Goal: Task Accomplishment & Management: Manage account settings

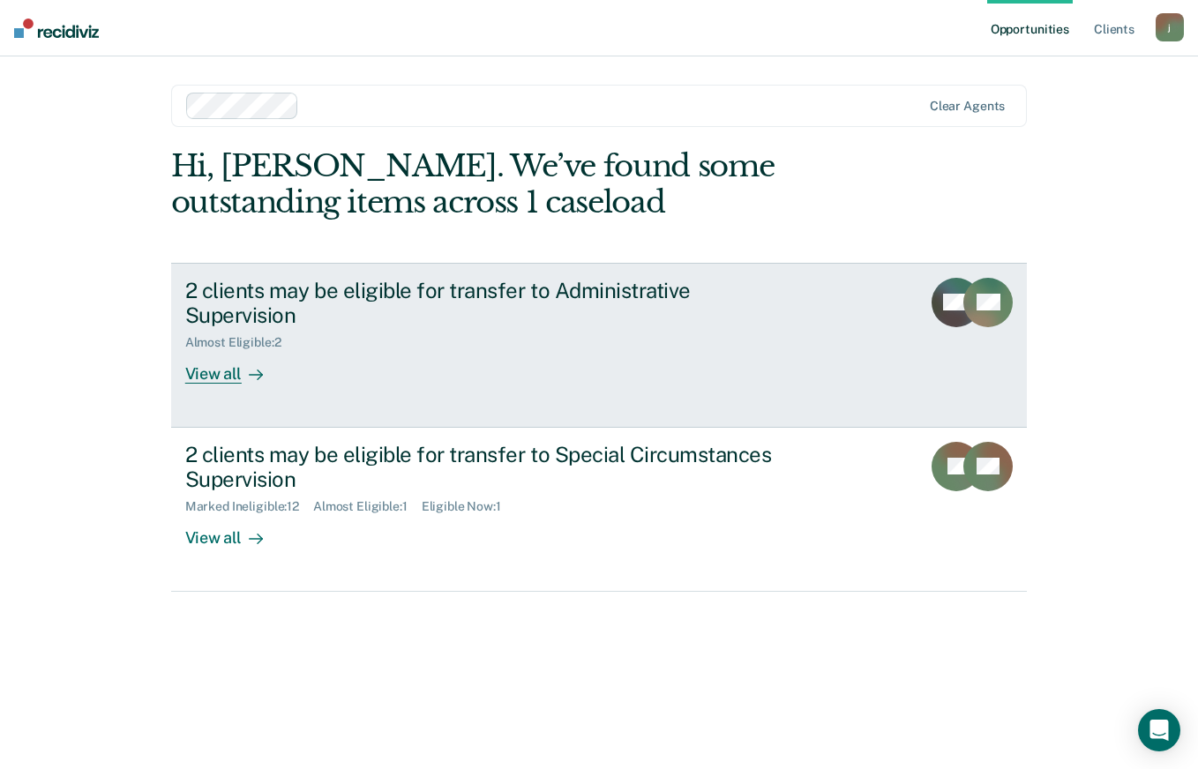
click at [229, 350] on div "View all" at bounding box center [234, 367] width 99 height 34
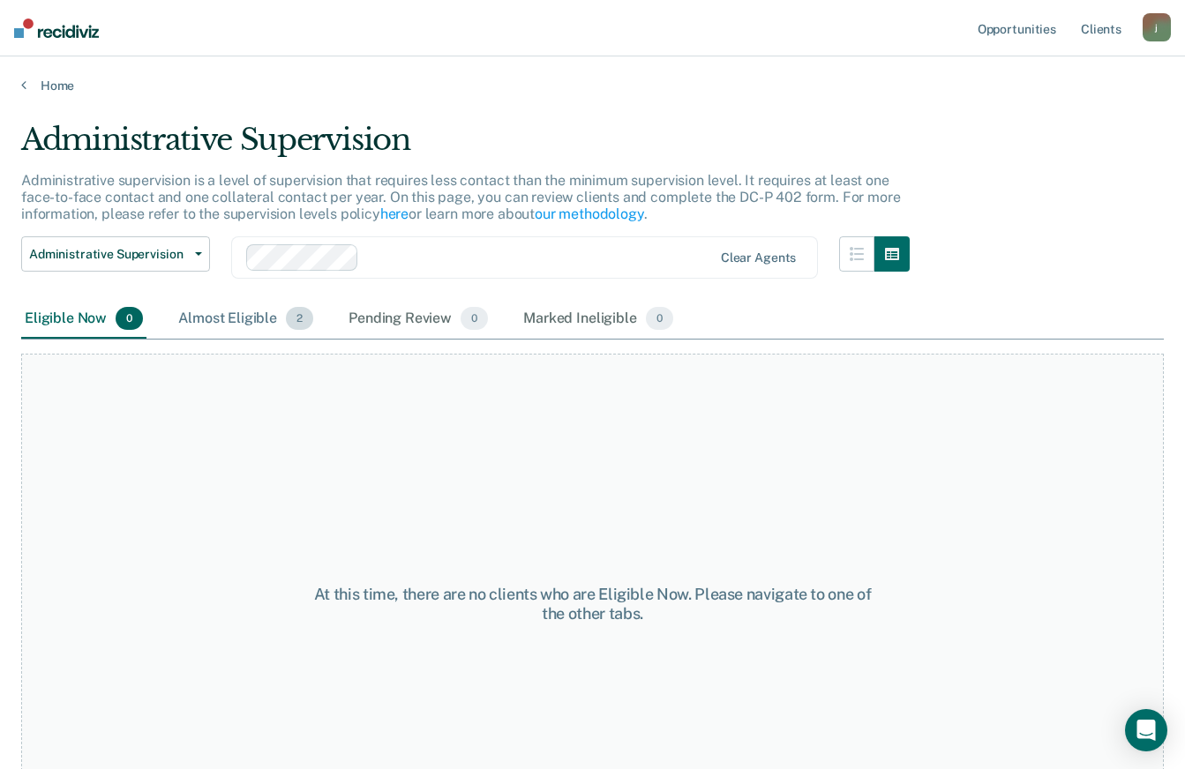
click at [244, 319] on div "Almost Eligible 2" at bounding box center [246, 319] width 142 height 39
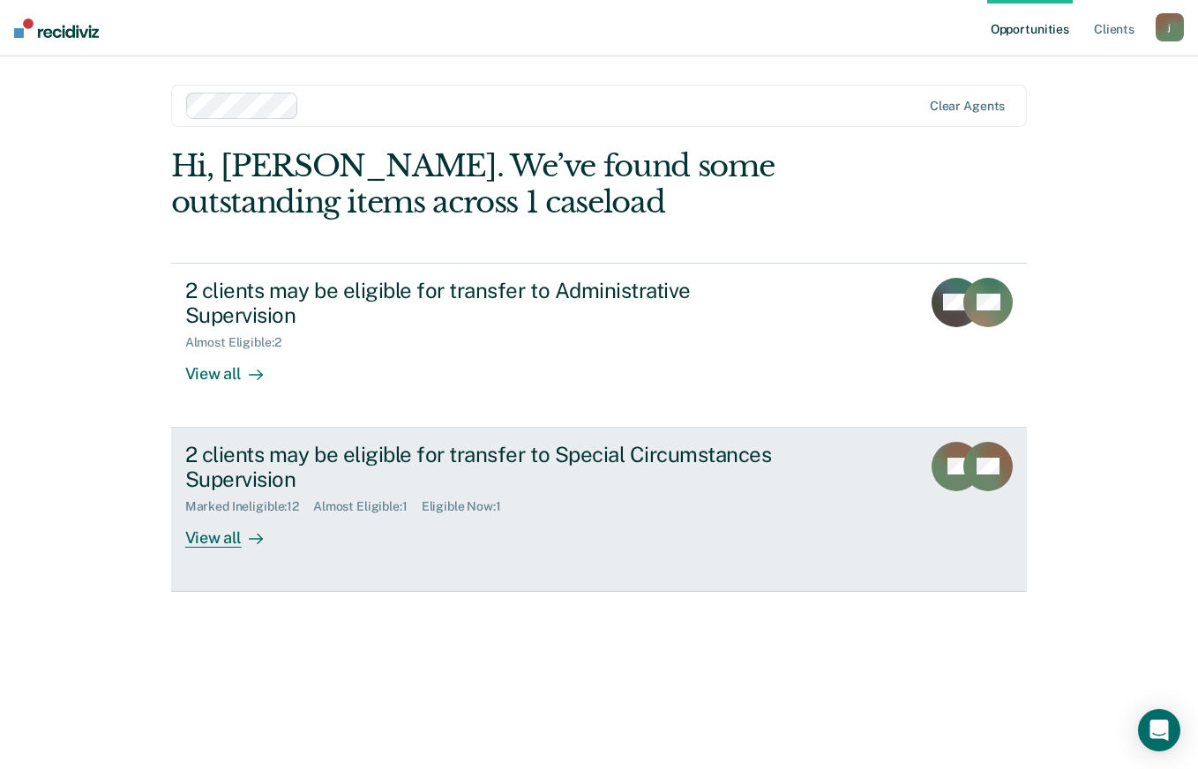
click at [526, 442] on div "2 clients may be eligible for transfer to Special Circumstances Supervision" at bounding box center [494, 467] width 619 height 51
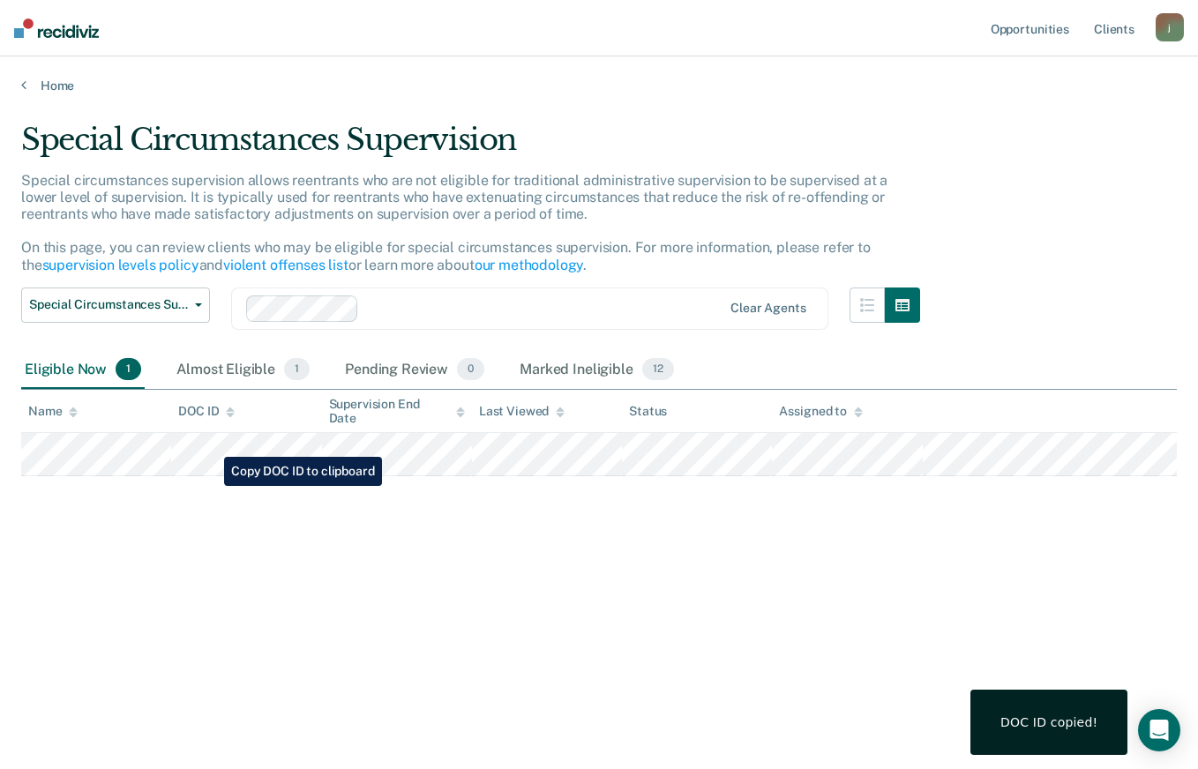
click at [424, 619] on div "Special Circumstances Supervision Special circumstances supervision allows reen…" at bounding box center [599, 379] width 1156 height 515
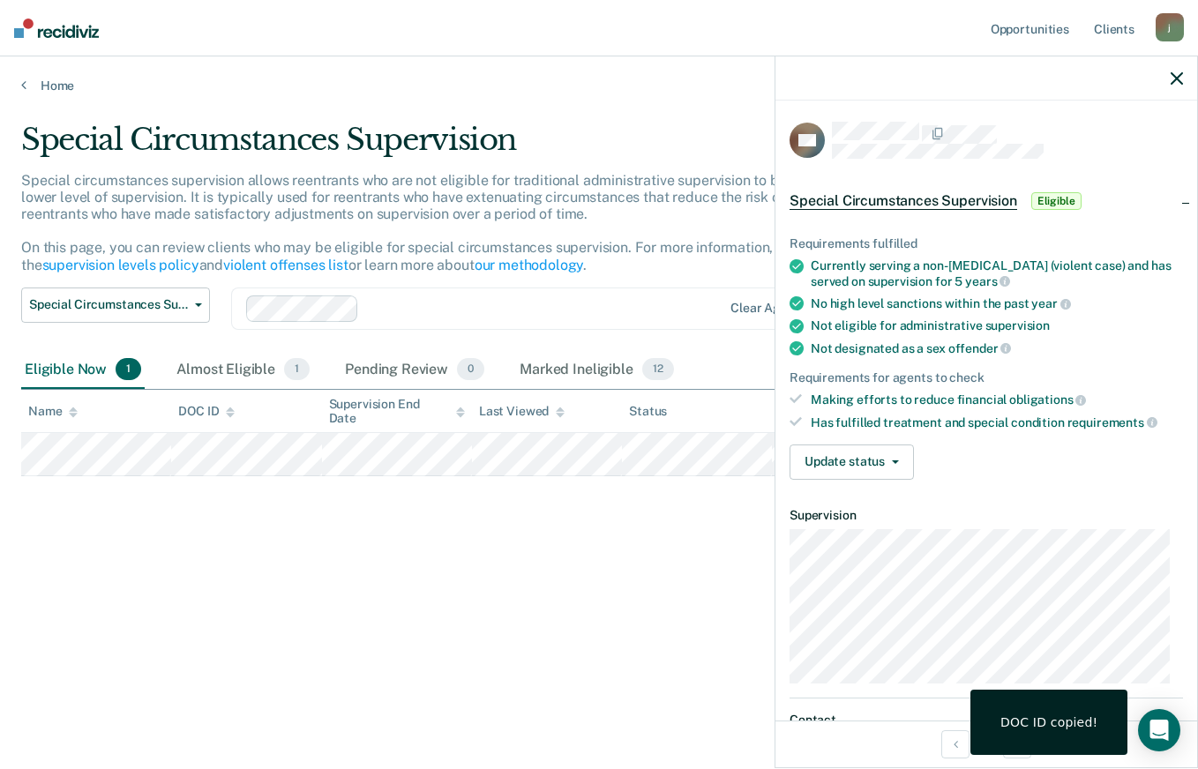
click at [588, 619] on div "Special Circumstances Supervision Special circumstances supervision allows reen…" at bounding box center [599, 379] width 1156 height 515
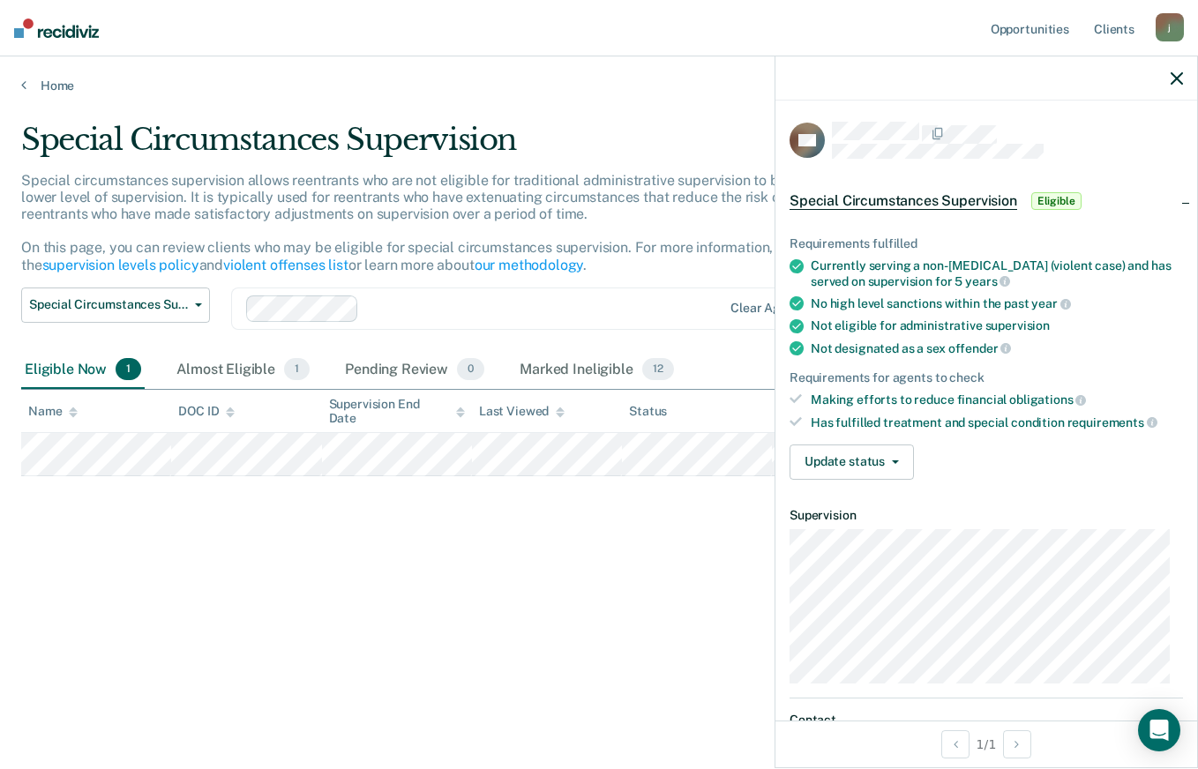
click at [1177, 74] on icon "button" at bounding box center [1177, 78] width 12 height 12
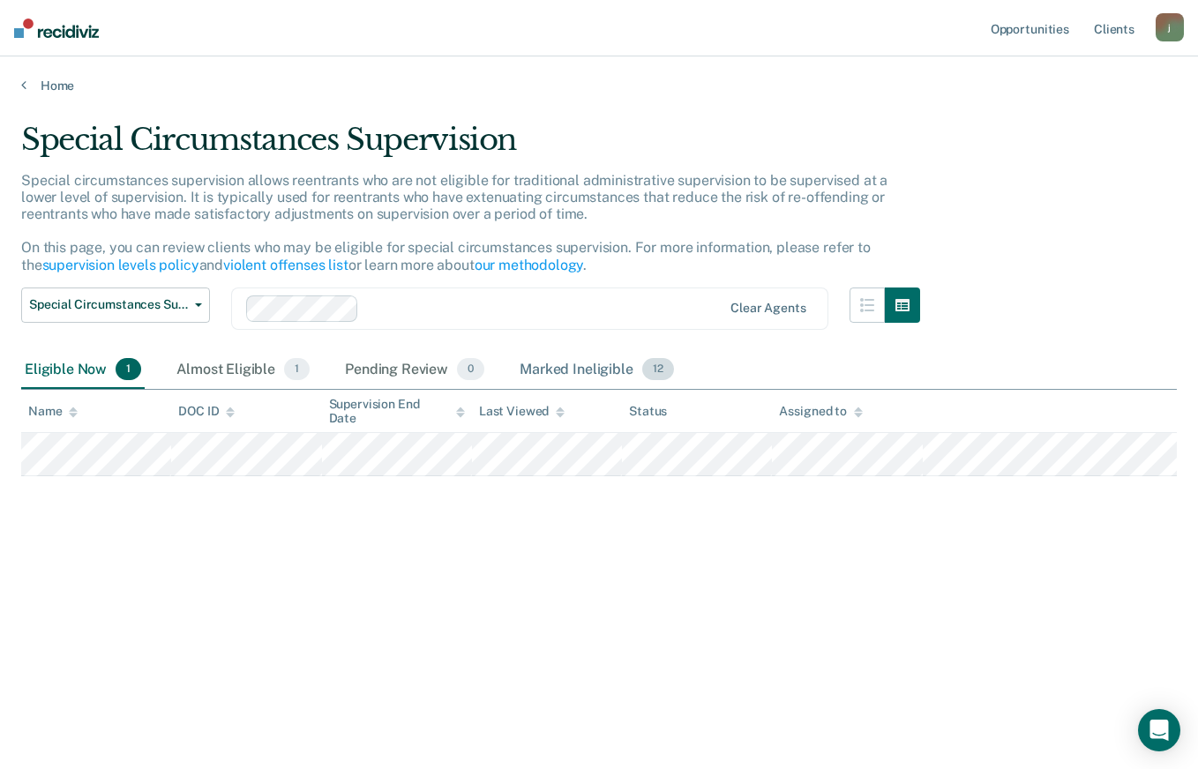
click at [588, 371] on div "Marked Ineligible 12" at bounding box center [596, 370] width 161 height 39
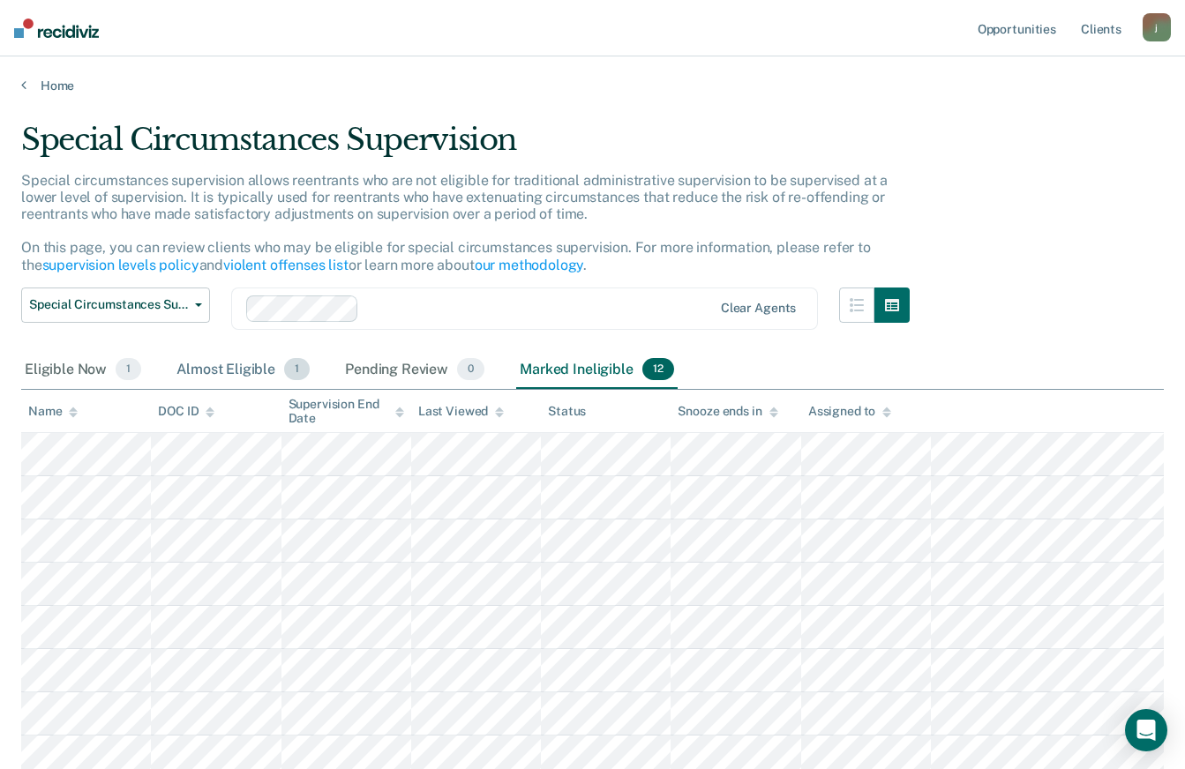
click at [245, 364] on div "Almost Eligible 1" at bounding box center [243, 370] width 140 height 39
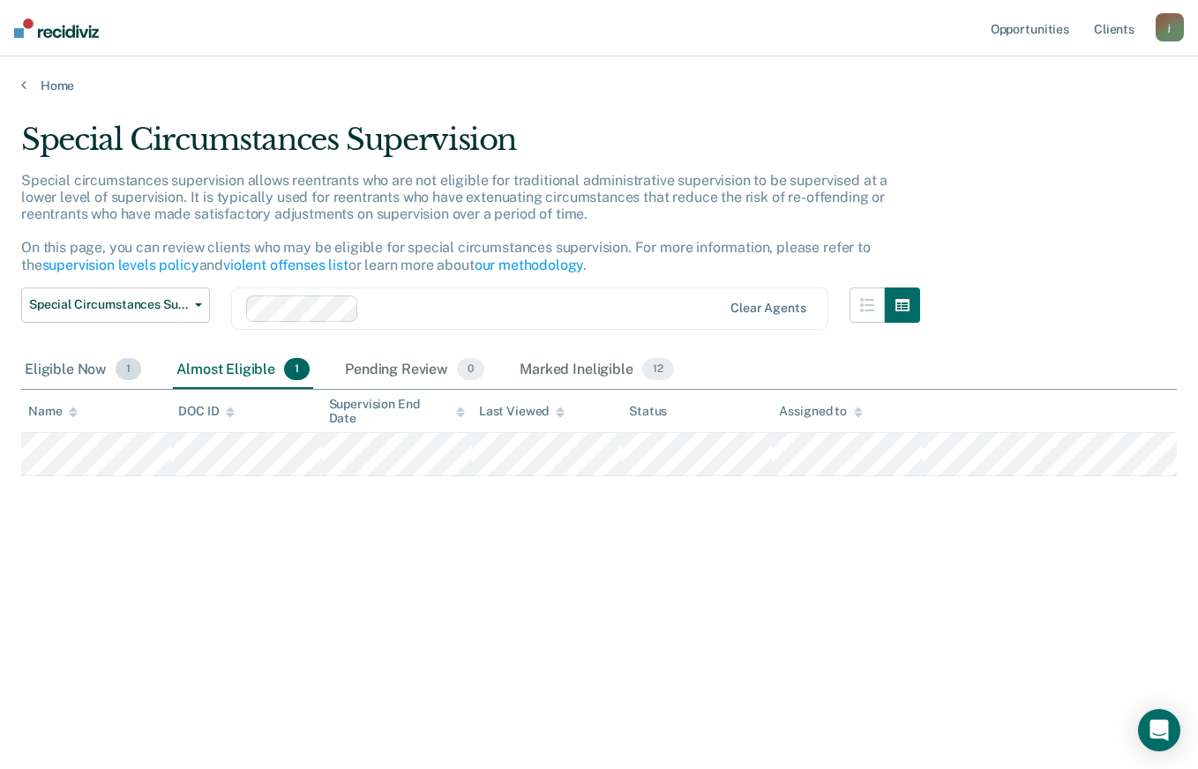
click at [77, 371] on div "Eligible Now 1" at bounding box center [83, 370] width 124 height 39
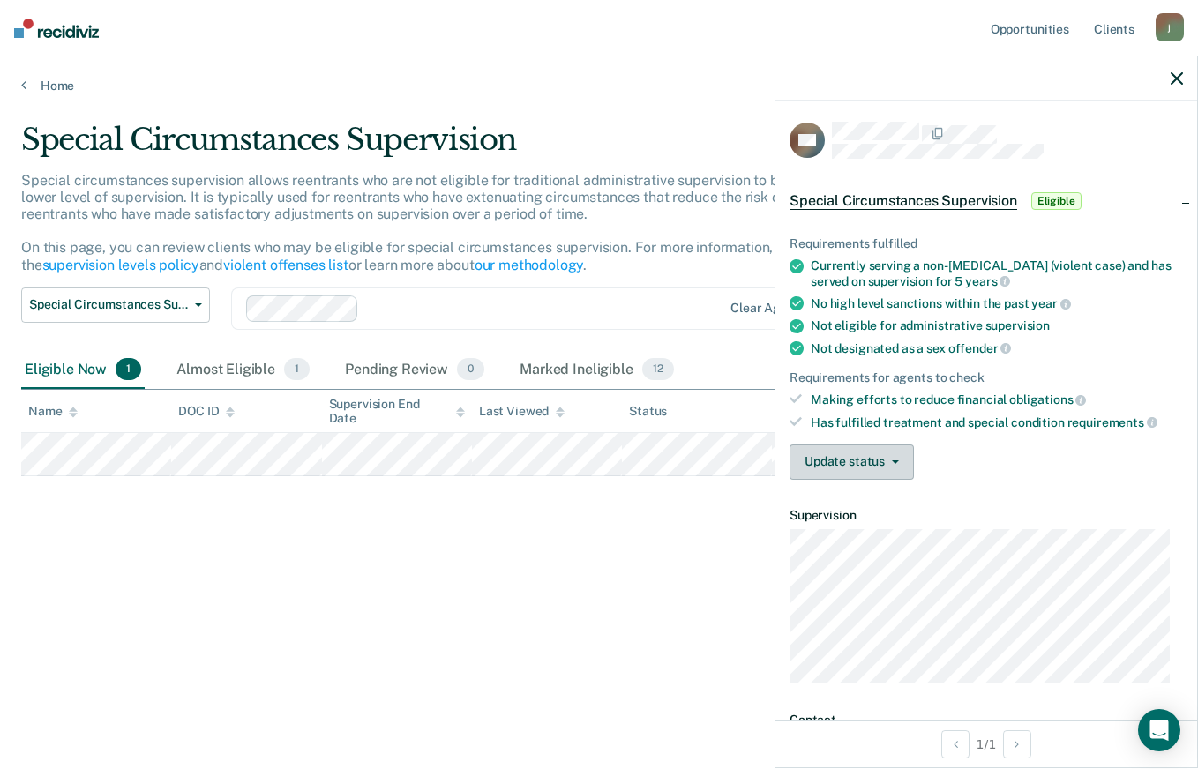
click at [891, 466] on button "Update status" at bounding box center [852, 462] width 124 height 35
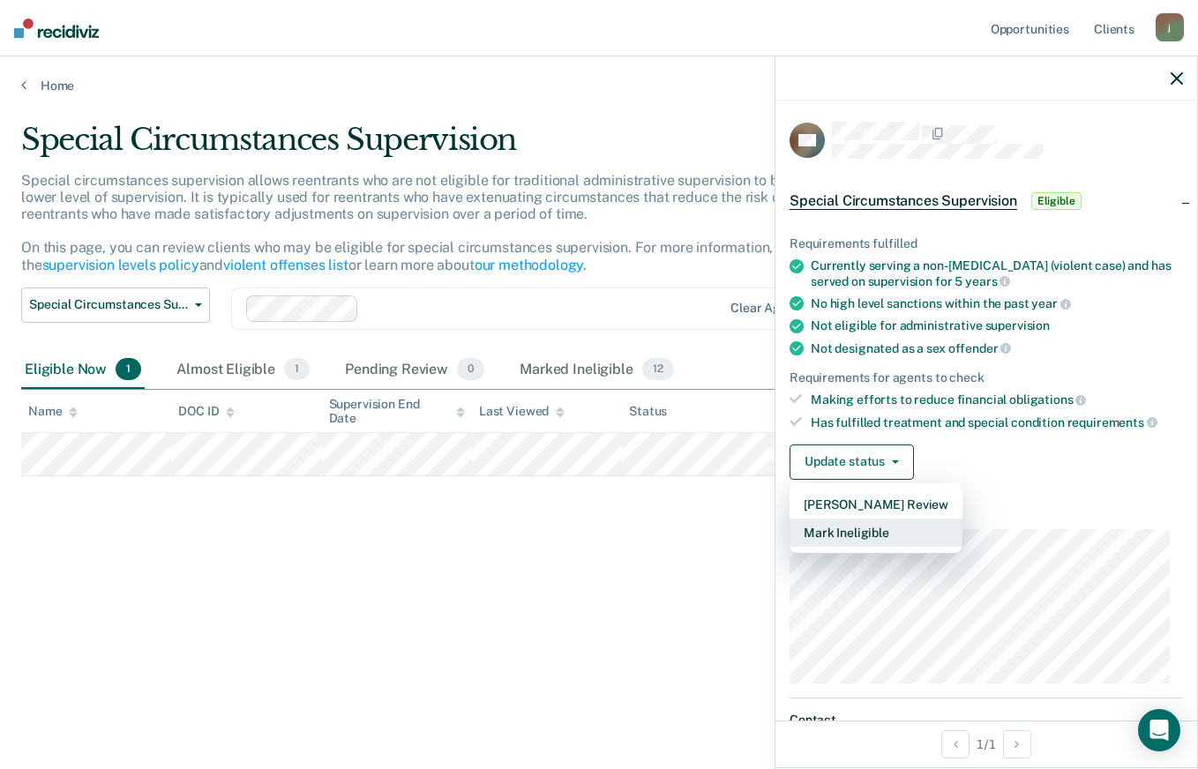
click at [871, 531] on button "Mark Ineligible" at bounding box center [876, 533] width 173 height 28
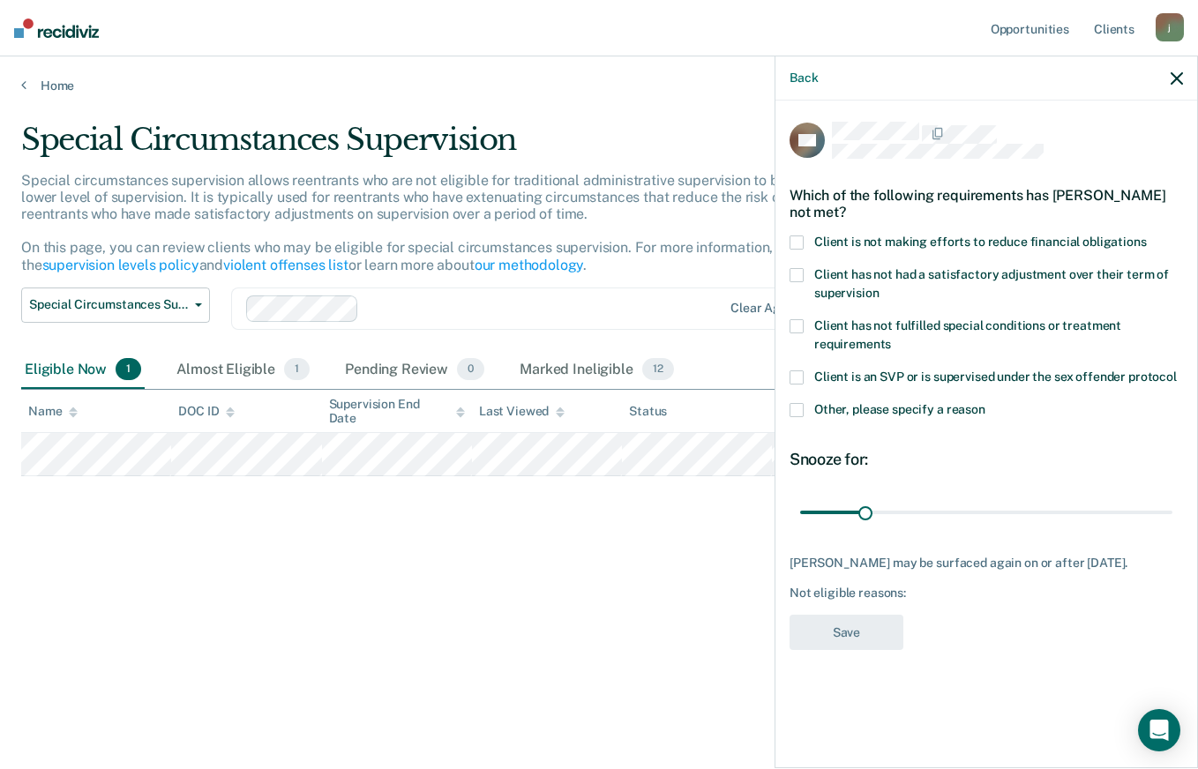
click at [798, 238] on span at bounding box center [797, 243] width 14 height 14
click at [1147, 236] on input "Client is not making efforts to reduce financial obligations" at bounding box center [1147, 236] width 0 height 0
click at [866, 641] on button "Save" at bounding box center [847, 633] width 114 height 36
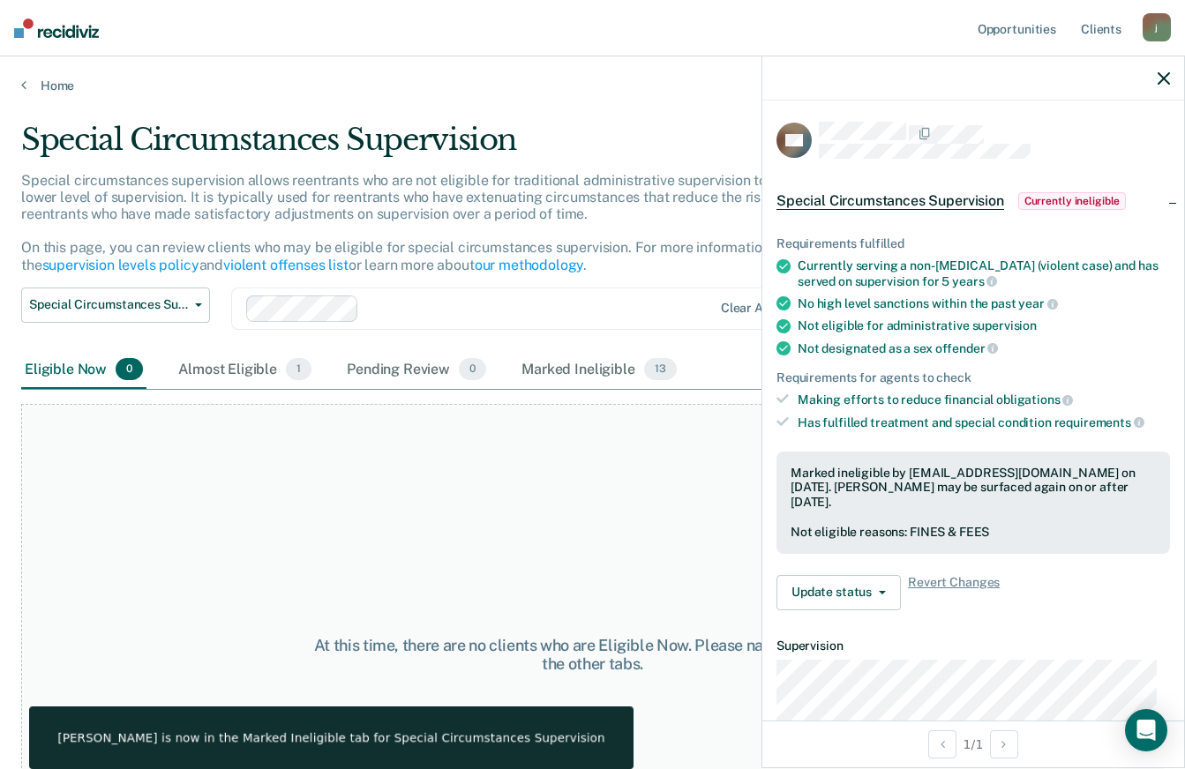
click at [697, 567] on div "At this time, there are no clients who are Eligible Now. Please navigate to one…" at bounding box center [592, 654] width 1143 height 501
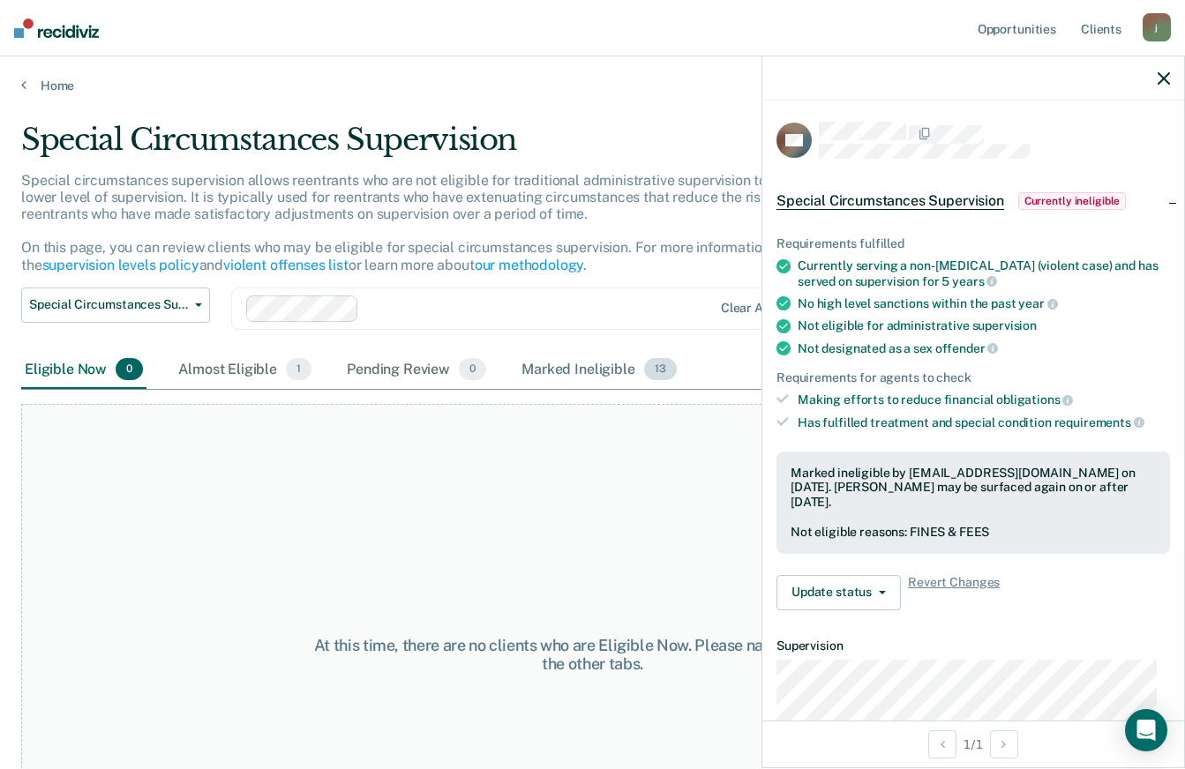
click at [613, 374] on div "Marked Ineligible 13" at bounding box center [598, 370] width 161 height 39
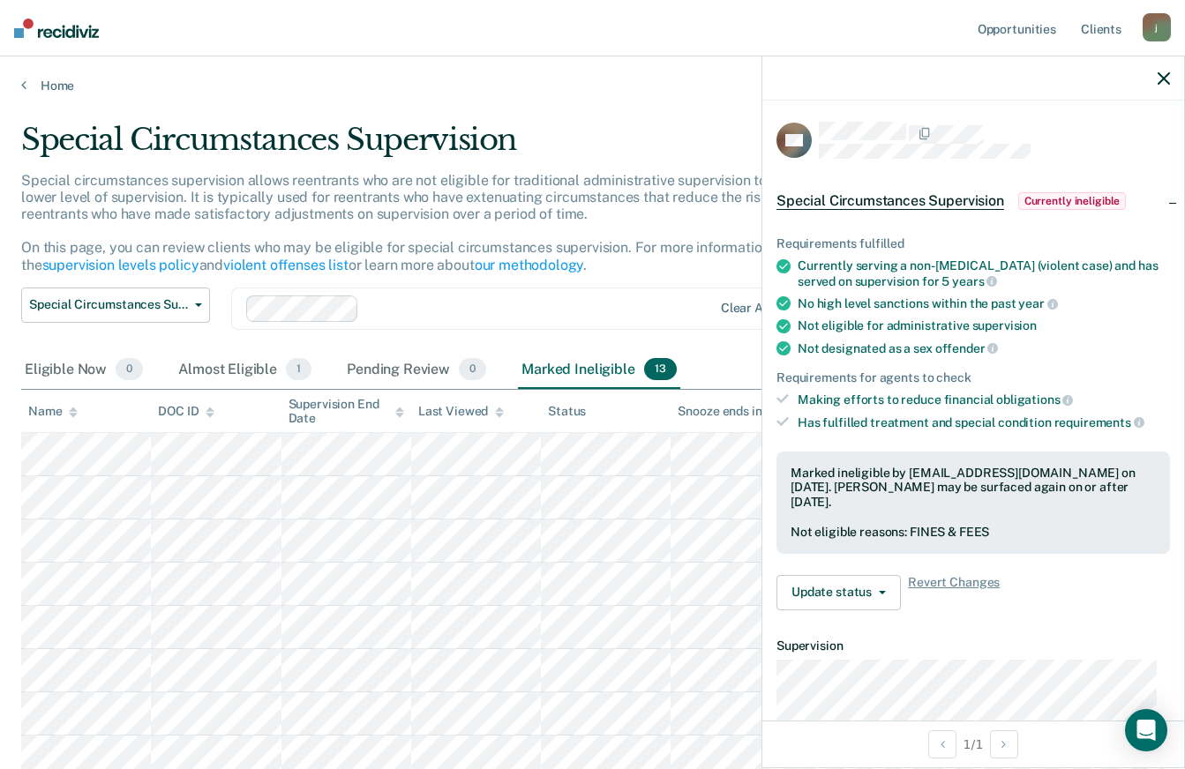
click at [1165, 80] on icon "button" at bounding box center [1164, 78] width 12 height 12
